Goal: Information Seeking & Learning: Learn about a topic

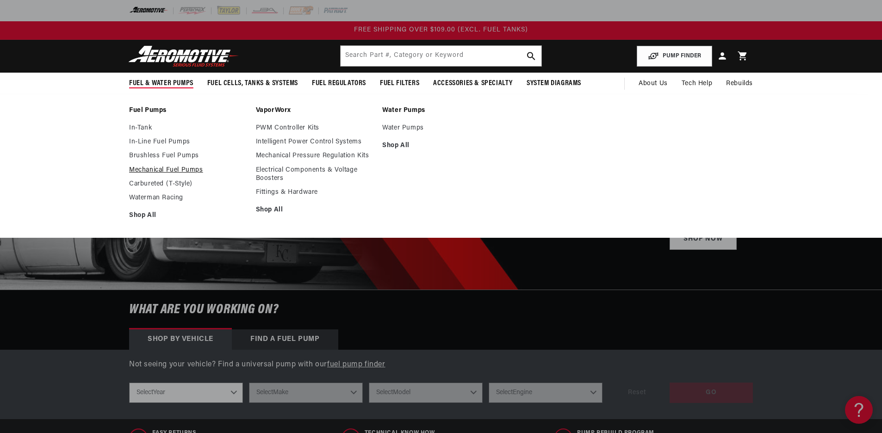
click at [163, 168] on link "Mechanical Fuel Pumps" at bounding box center [188, 170] width 118 height 8
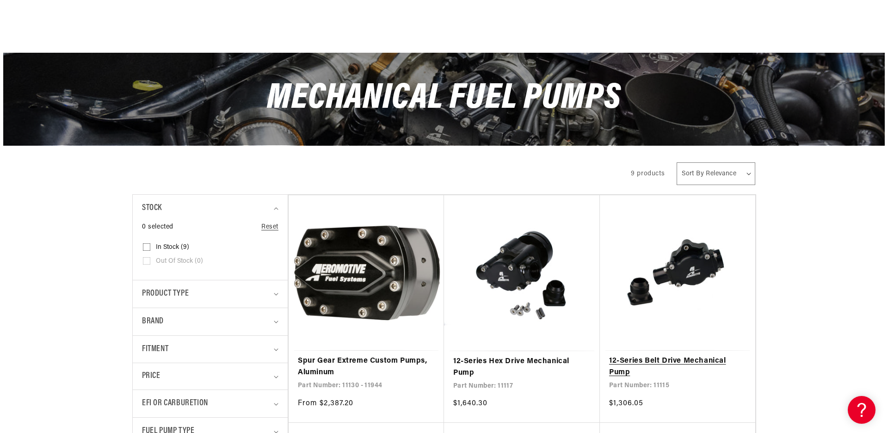
scroll to position [125, 0]
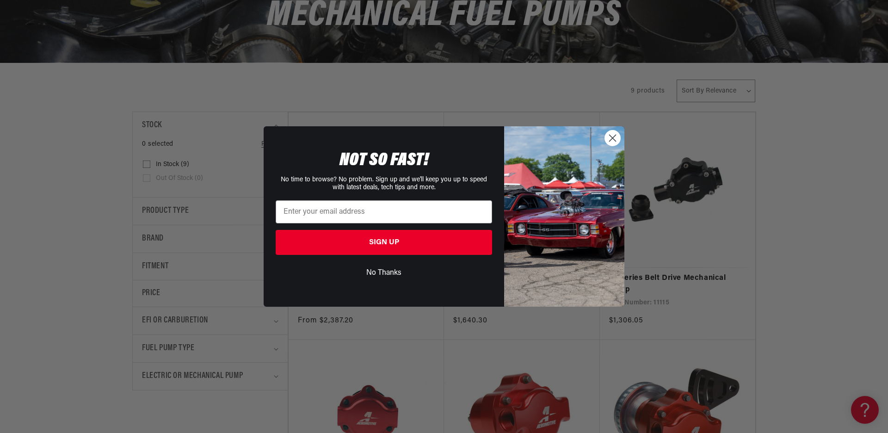
click at [798, 318] on div "Close dialog NOT SO FAST! No time to browse? No problem. Sign up and we'll keep…" at bounding box center [444, 216] width 888 height 433
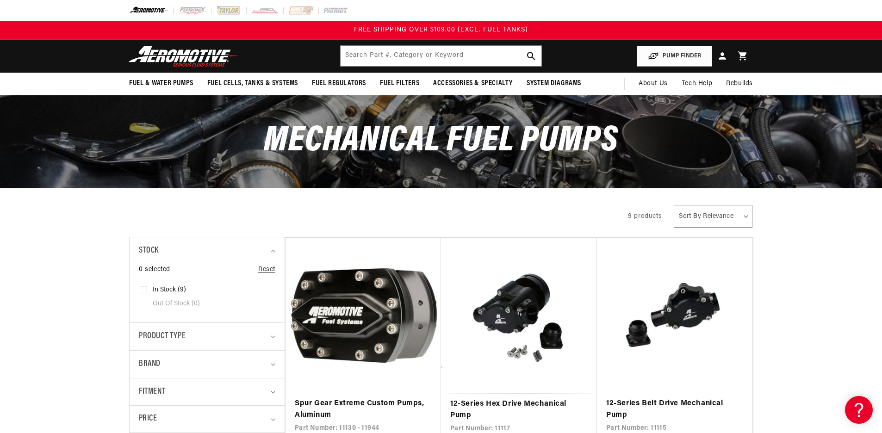
scroll to position [0, 0]
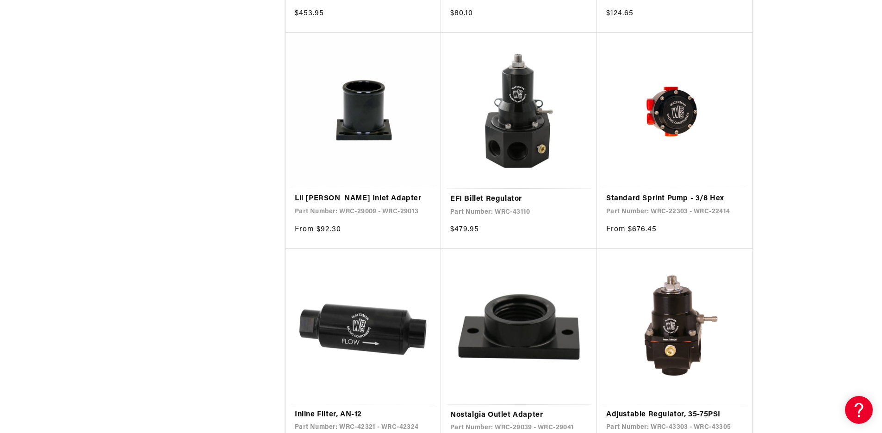
scroll to position [1561, 0]
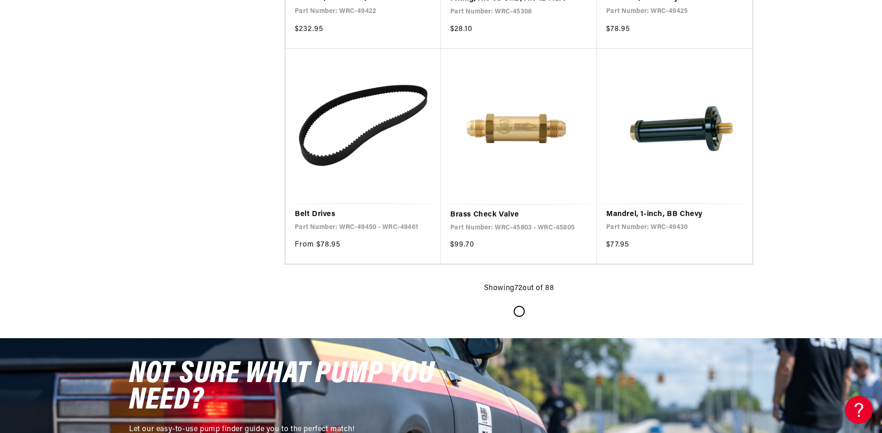
scroll to position [5305, 0]
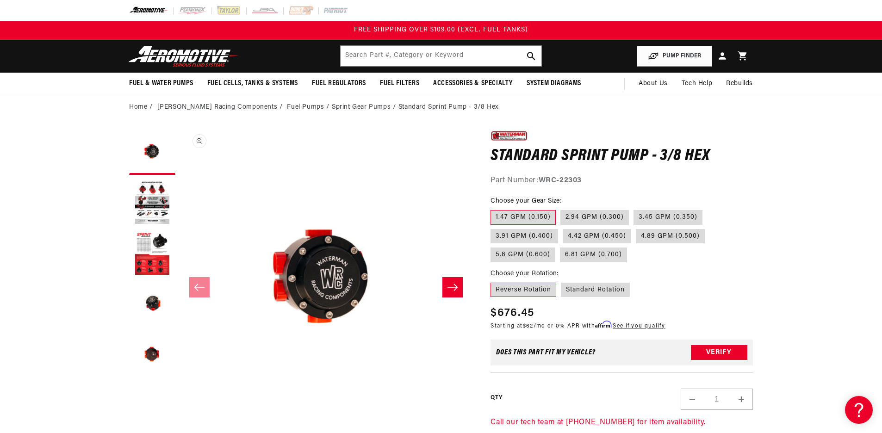
scroll to position [0, 0]
click at [155, 255] on button "Load image 3 in gallery view" at bounding box center [152, 253] width 46 height 46
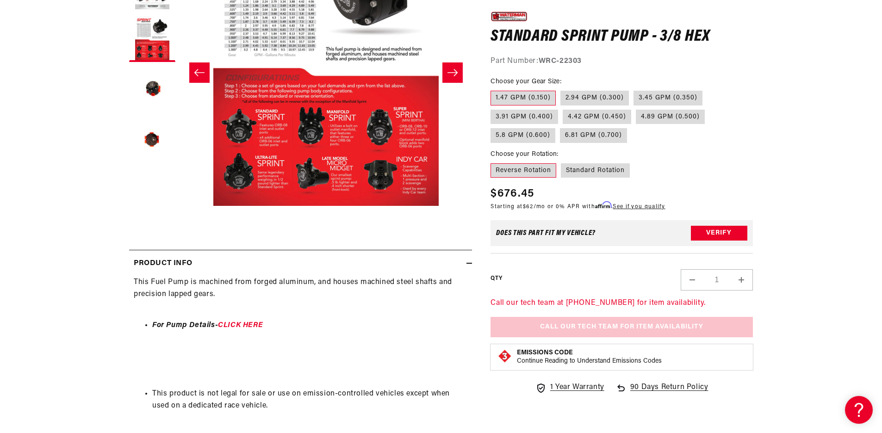
scroll to position [225, 0]
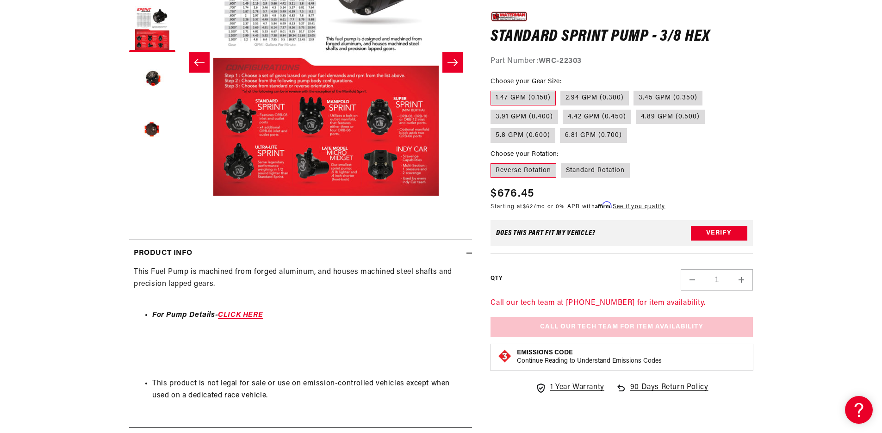
click at [253, 314] on link "CLICK HERE" at bounding box center [240, 314] width 45 height 7
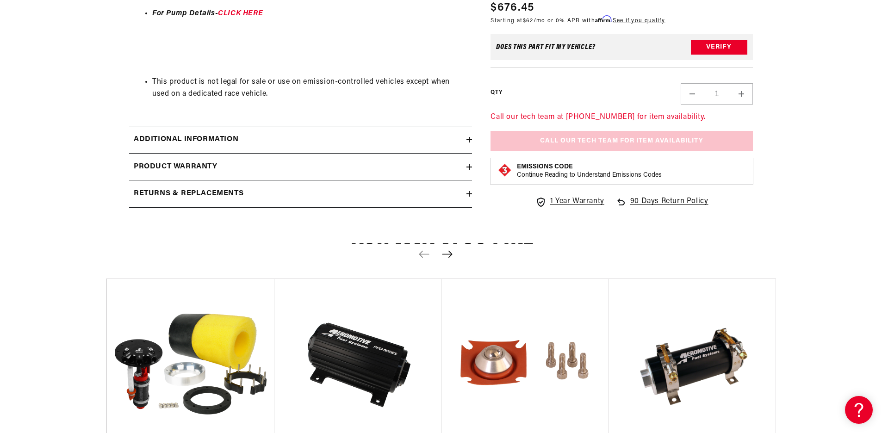
scroll to position [503, 0]
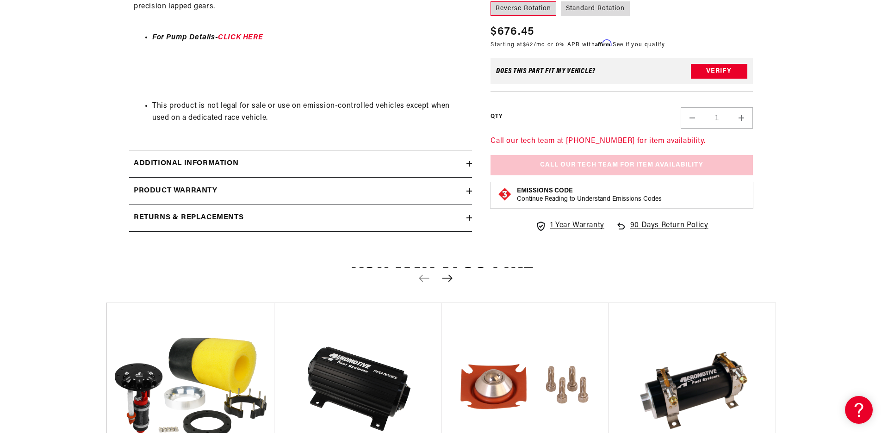
click at [358, 164] on div "Additional information" at bounding box center [297, 164] width 337 height 12
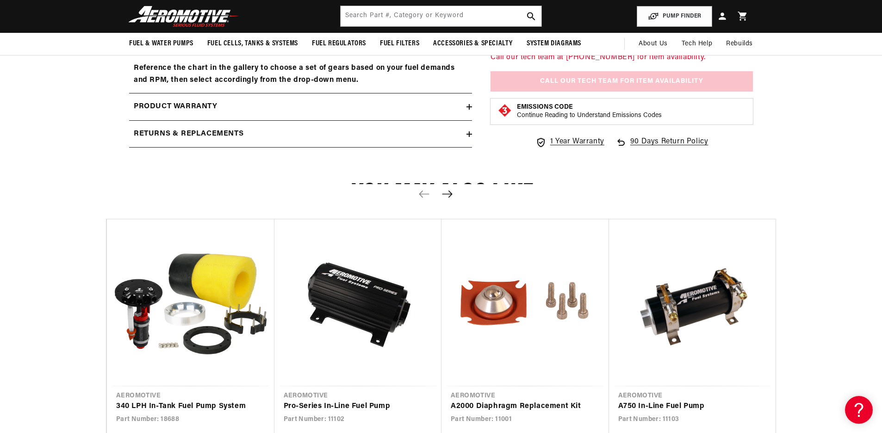
scroll to position [451, 0]
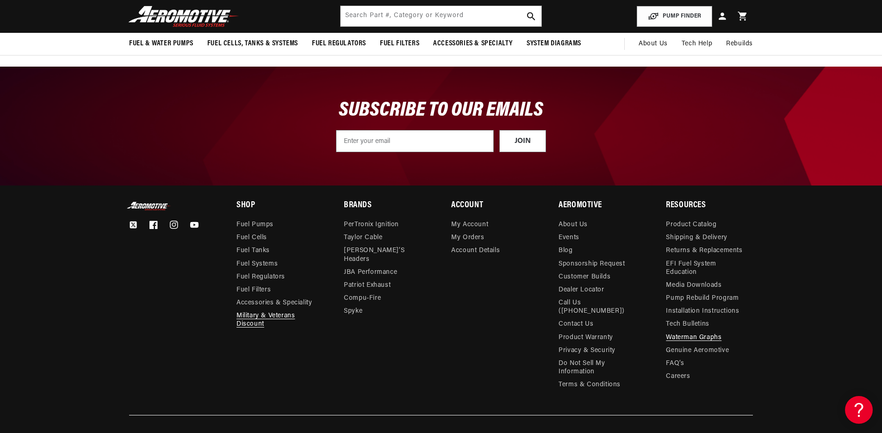
scroll to position [4251, 0]
